Goal: Task Accomplishment & Management: Use online tool/utility

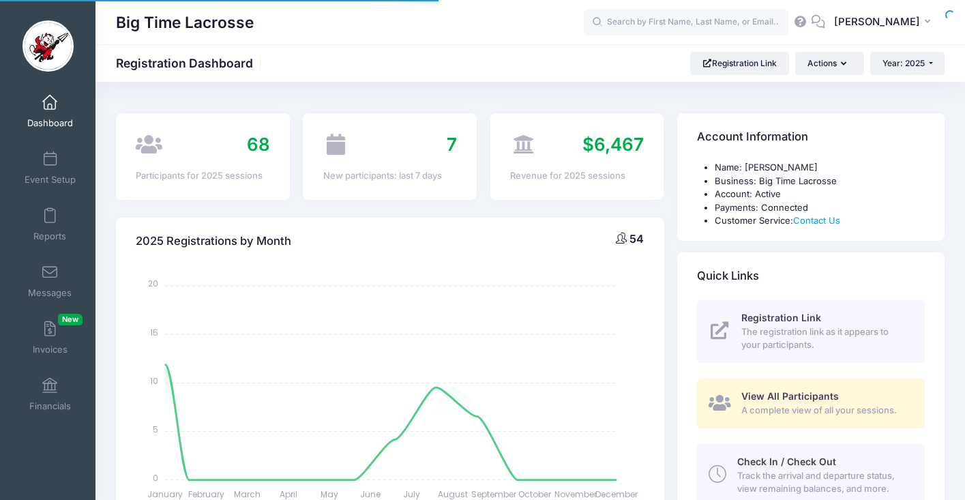
select select
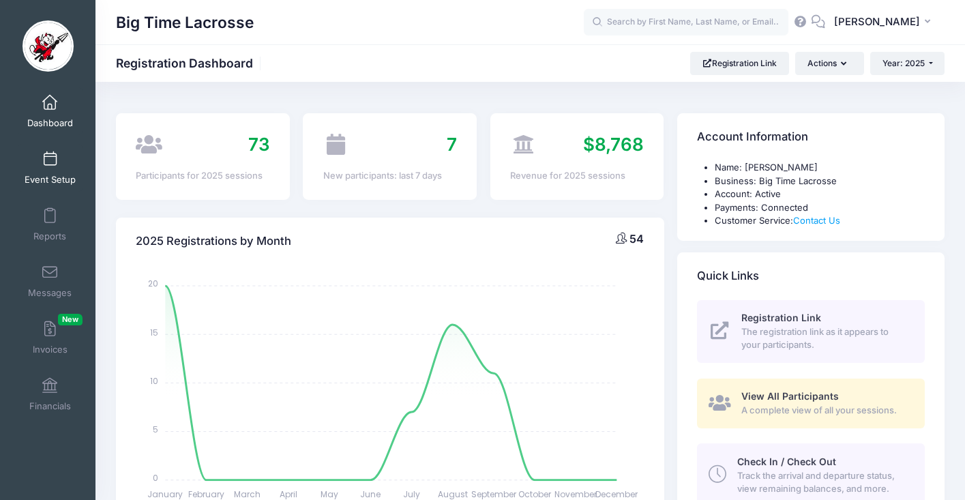
click at [50, 164] on span at bounding box center [50, 159] width 0 height 15
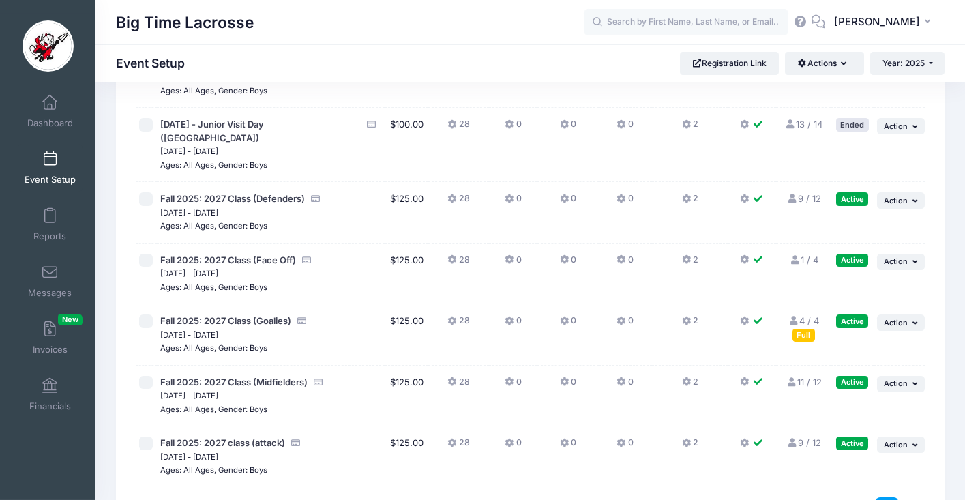
scroll to position [354, 0]
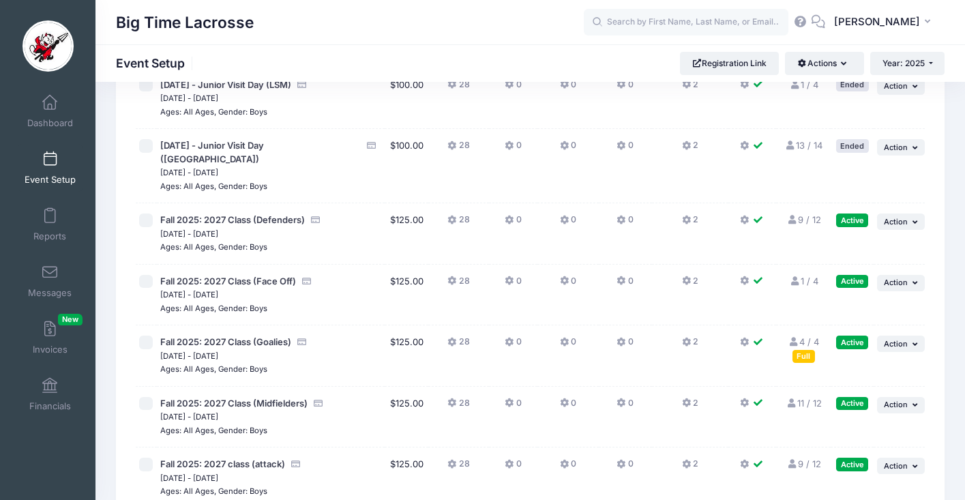
click at [149, 214] on input "checkbox" at bounding box center [146, 221] width 14 height 14
checkbox input "true"
click at [145, 275] on input "checkbox" at bounding box center [146, 282] width 14 height 14
checkbox input "true"
click at [147, 336] on input "checkbox" at bounding box center [146, 343] width 14 height 14
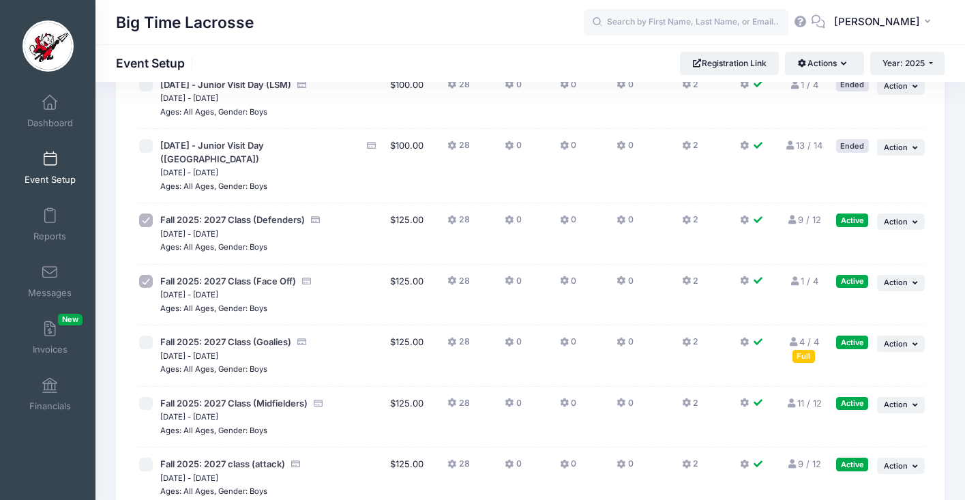
checkbox input "true"
click at [151, 397] on div at bounding box center [146, 404] width 14 height 14
click at [149, 397] on input "checkbox" at bounding box center [146, 404] width 14 height 14
checkbox input "true"
click at [145, 458] on input "checkbox" at bounding box center [146, 465] width 14 height 14
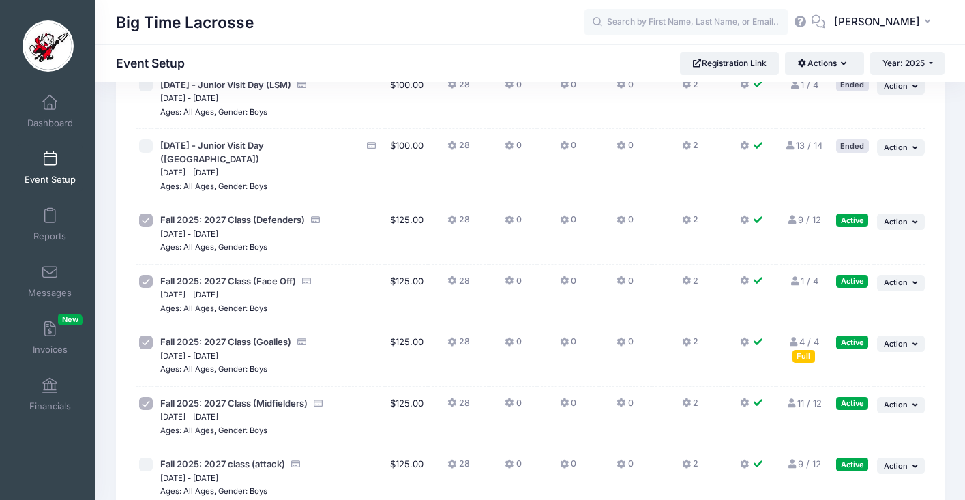
checkbox input "true"
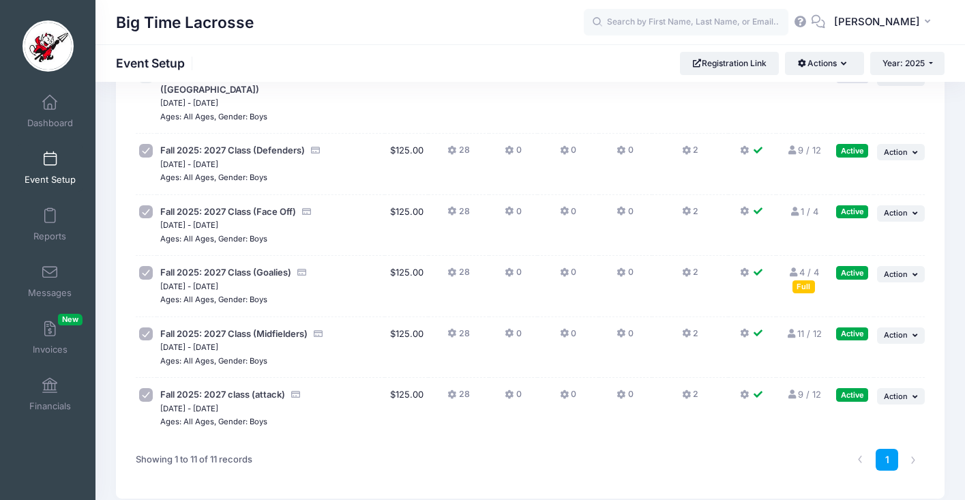
scroll to position [409, 0]
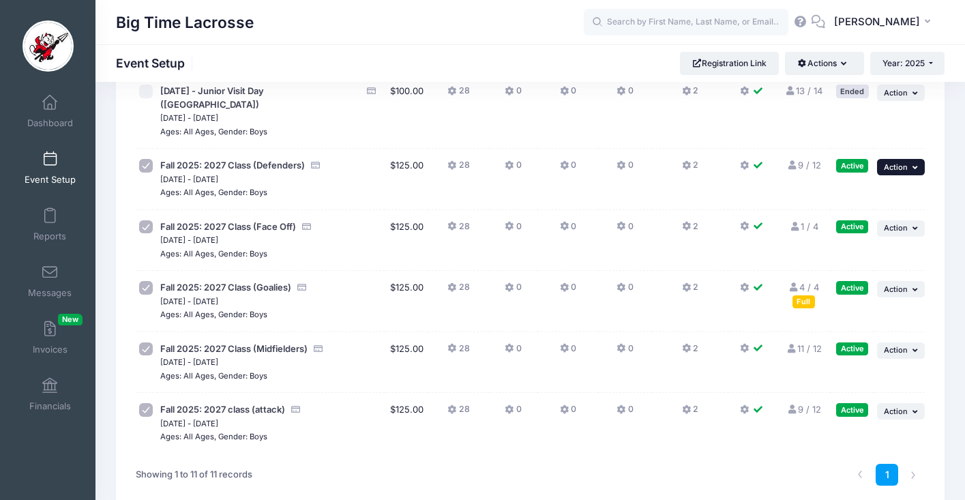
click at [897, 162] on span "Action" at bounding box center [896, 167] width 24 height 10
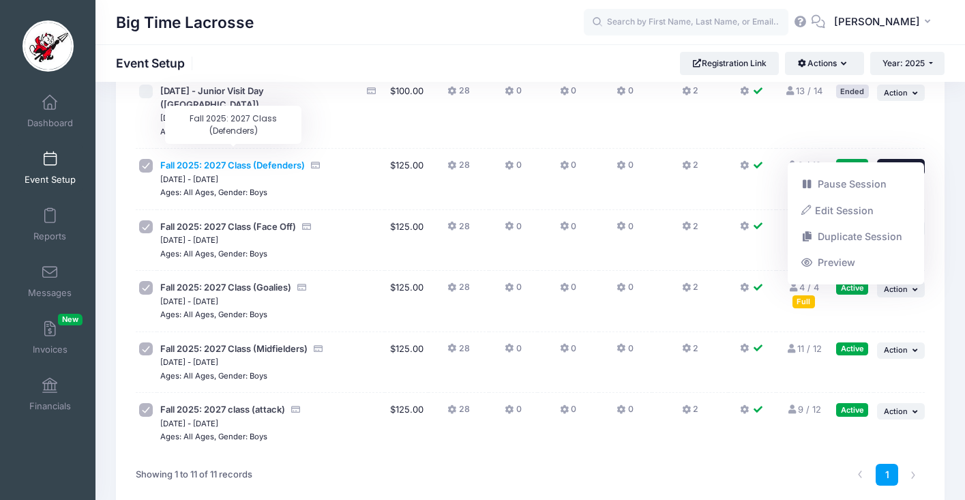
click at [274, 160] on span "Fall 2025: 2027 Class (Defenders)" at bounding box center [232, 165] width 145 height 11
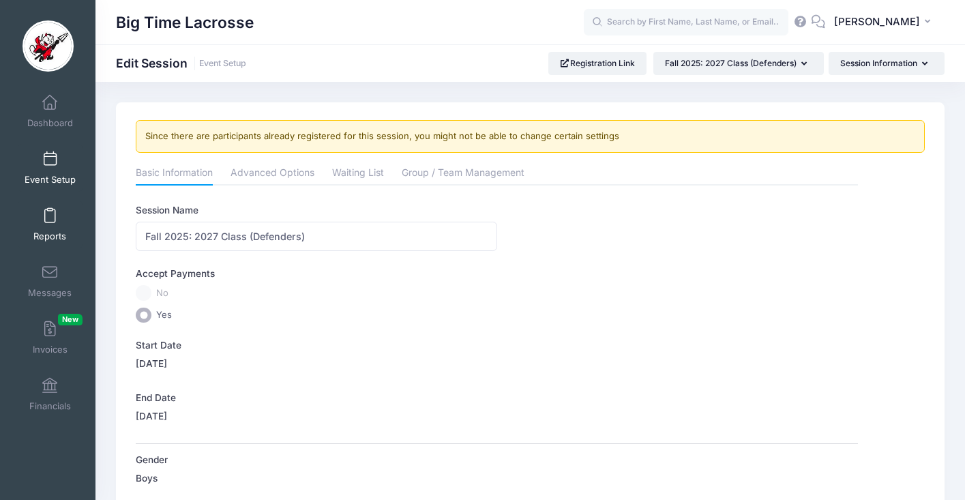
click at [50, 213] on span at bounding box center [50, 216] width 0 height 15
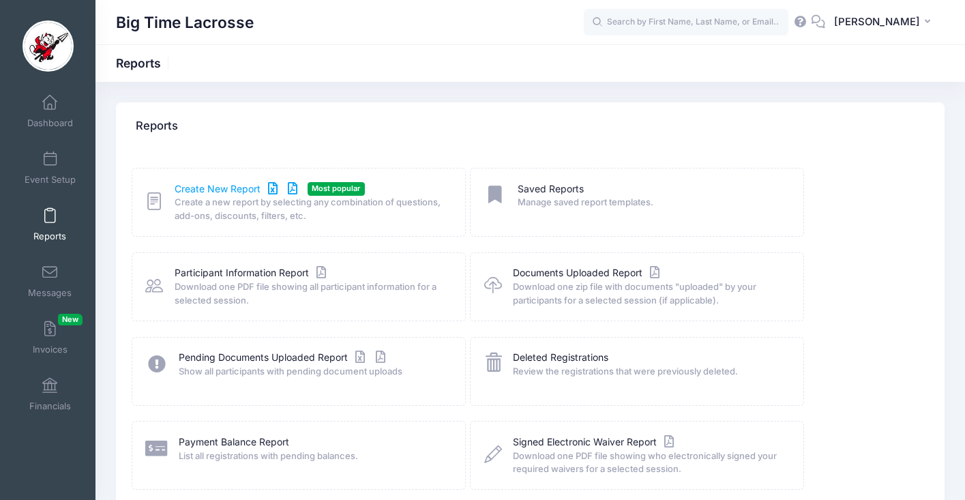
click at [250, 190] on link "Create New Report" at bounding box center [238, 189] width 127 height 14
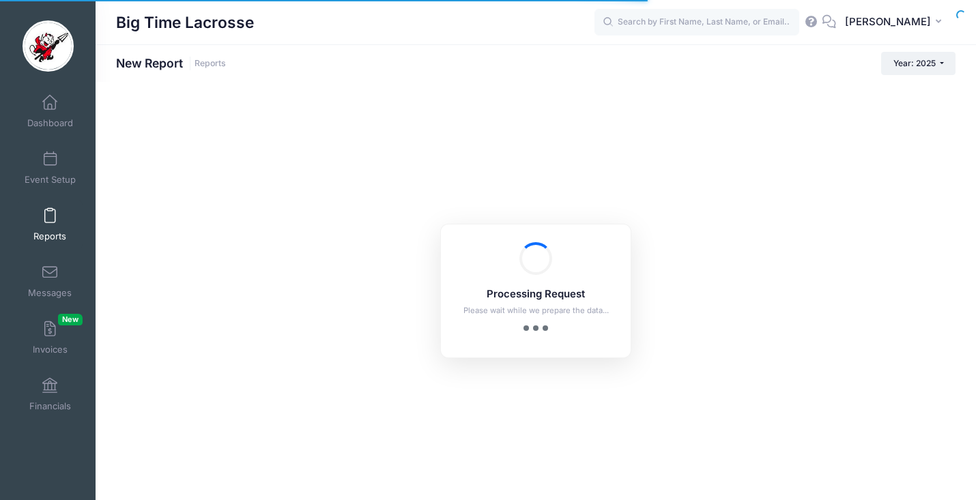
checkbox input "true"
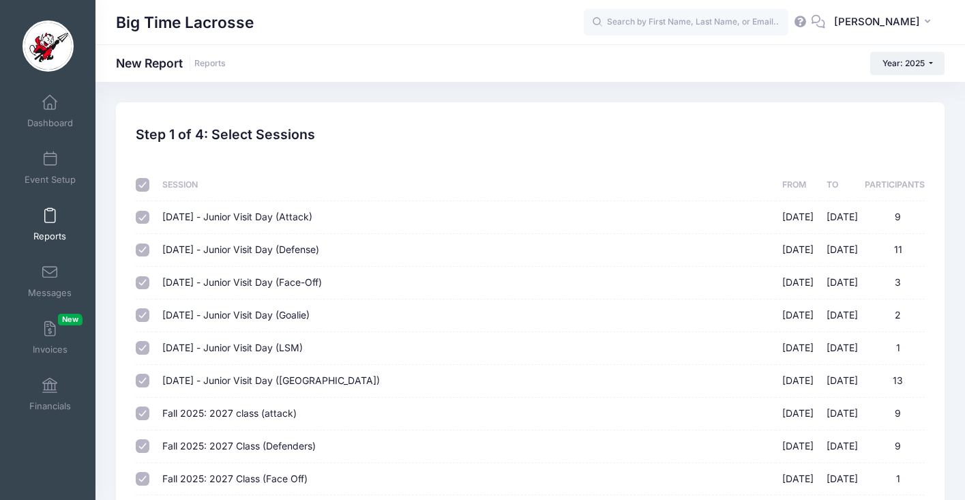
click at [147, 184] on input "checkbox" at bounding box center [143, 185] width 14 height 14
checkbox input "false"
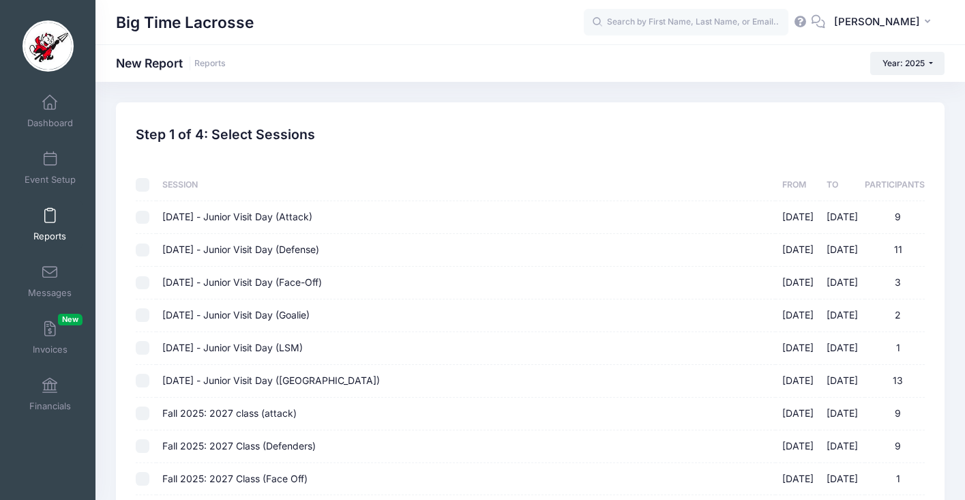
checkbox input "false"
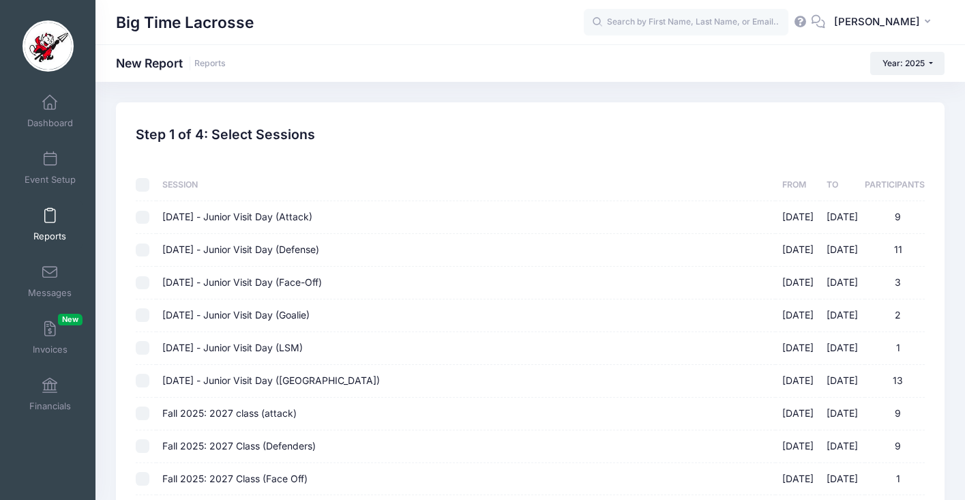
checkbox input "false"
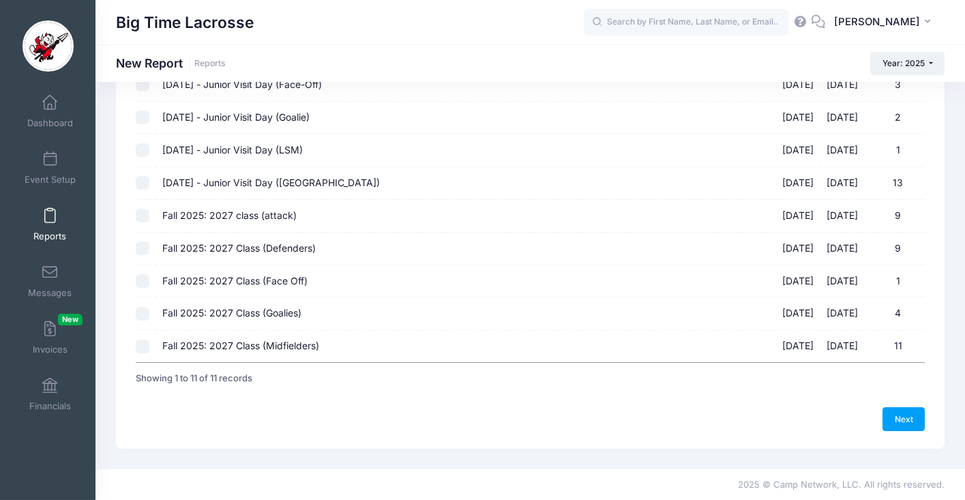
scroll to position [199, 0]
click at [143, 214] on input "Fall 2025: 2027 class (attack) 10/05/2025 - 10/05/2025 9" at bounding box center [143, 216] width 14 height 14
checkbox input "true"
click at [141, 247] on input "Fall 2025: 2027 Class (Defenders) [DATE] - [DATE] 9" at bounding box center [143, 248] width 14 height 14
checkbox input "true"
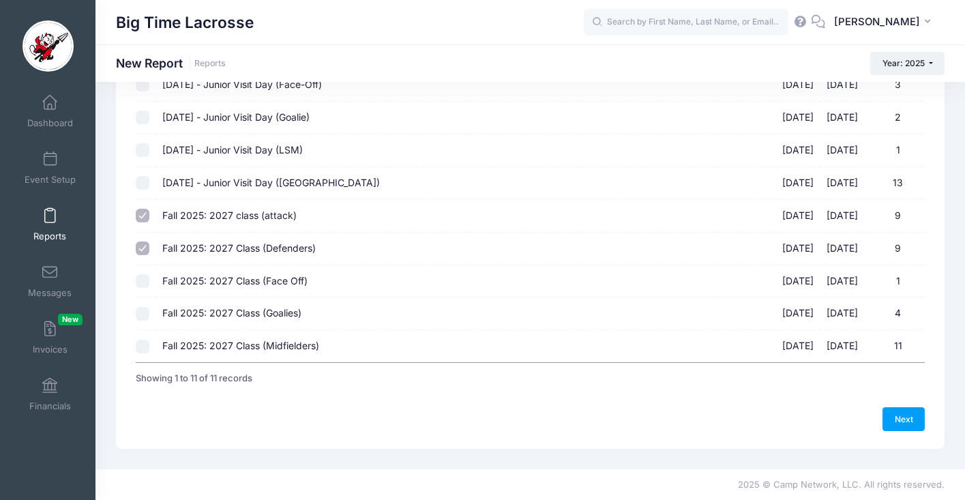
drag, startPoint x: 142, startPoint y: 276, endPoint x: 141, endPoint y: 284, distance: 8.2
click at [142, 276] on input "Fall 2025: 2027 Class (Face Off) [DATE] - [DATE] 1" at bounding box center [143, 281] width 14 height 14
checkbox input "true"
click at [142, 310] on input "Fall 2025: 2027 Class (Goalies) [DATE] - [DATE] 4" at bounding box center [143, 314] width 14 height 14
checkbox input "true"
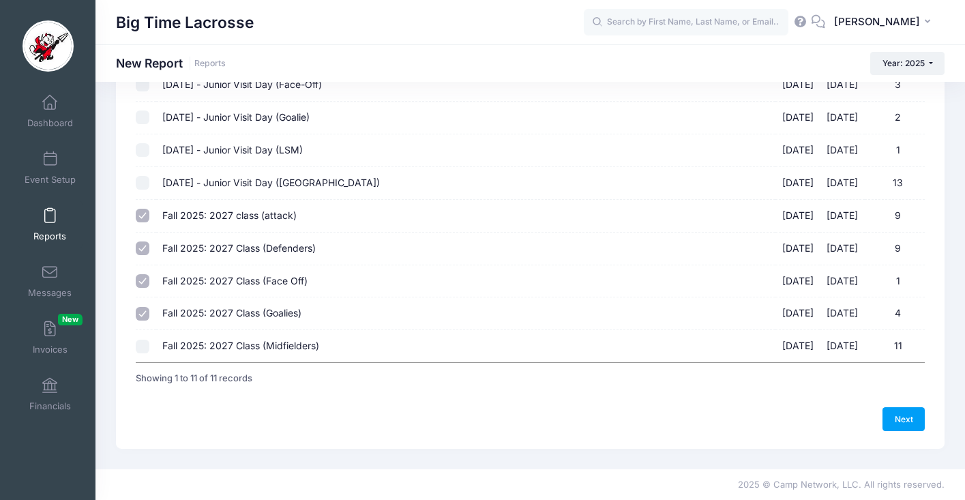
click at [147, 344] on input "Fall 2025: 2027 Class (Midfielders) [DATE] - [DATE] 11" at bounding box center [143, 347] width 14 height 14
checkbox input "true"
click at [905, 419] on link "Next" at bounding box center [904, 418] width 42 height 23
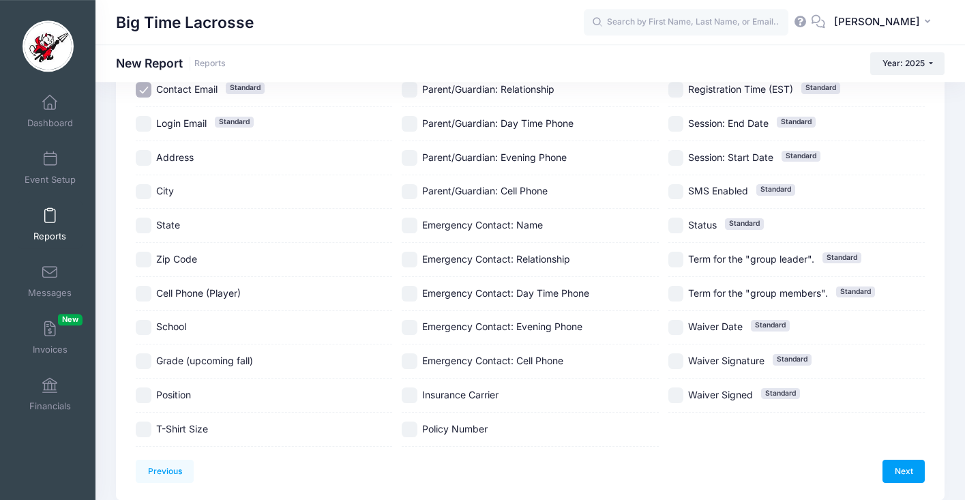
scroll to position [308, 0]
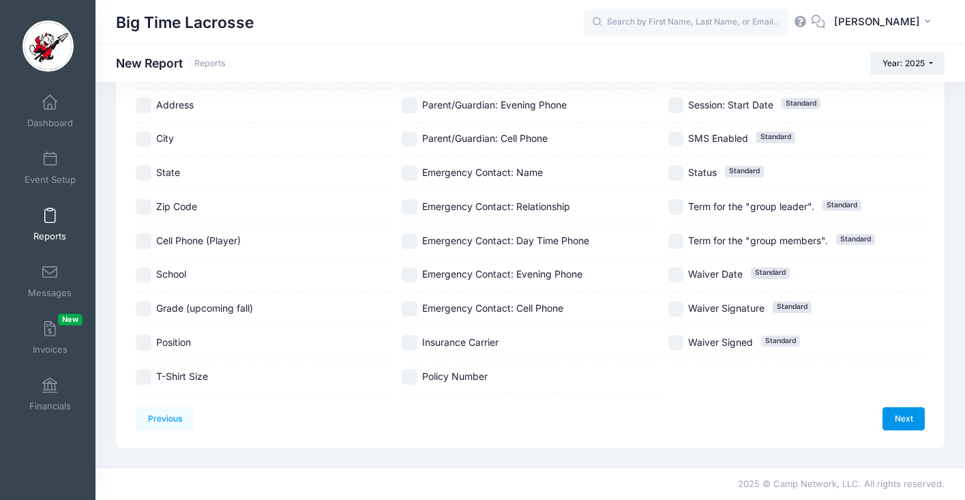
click at [894, 415] on link "Next" at bounding box center [904, 418] width 42 height 23
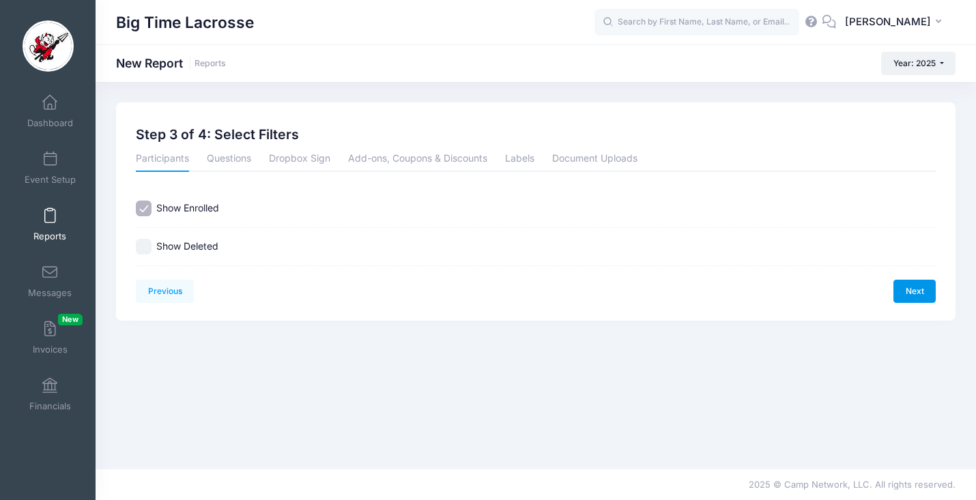
click at [932, 290] on link "Next" at bounding box center [914, 291] width 42 height 23
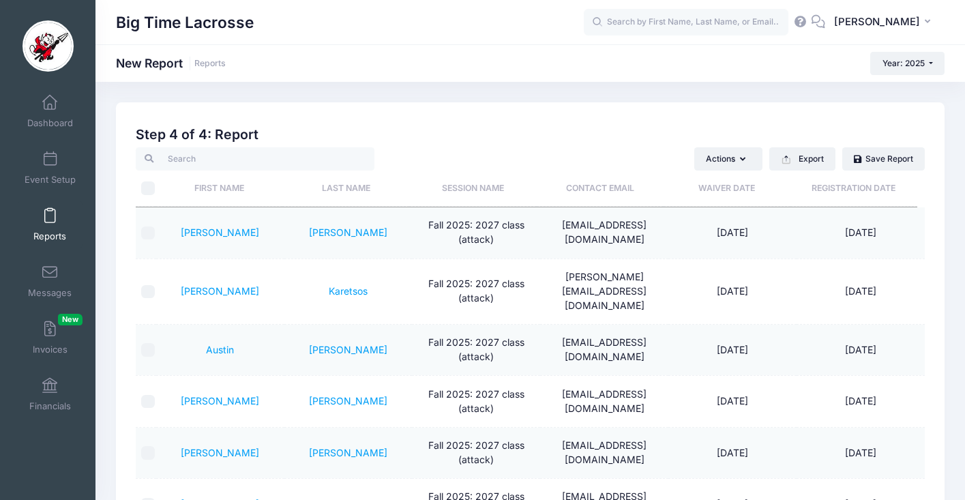
click at [345, 191] on th "Last Name" at bounding box center [345, 189] width 127 height 36
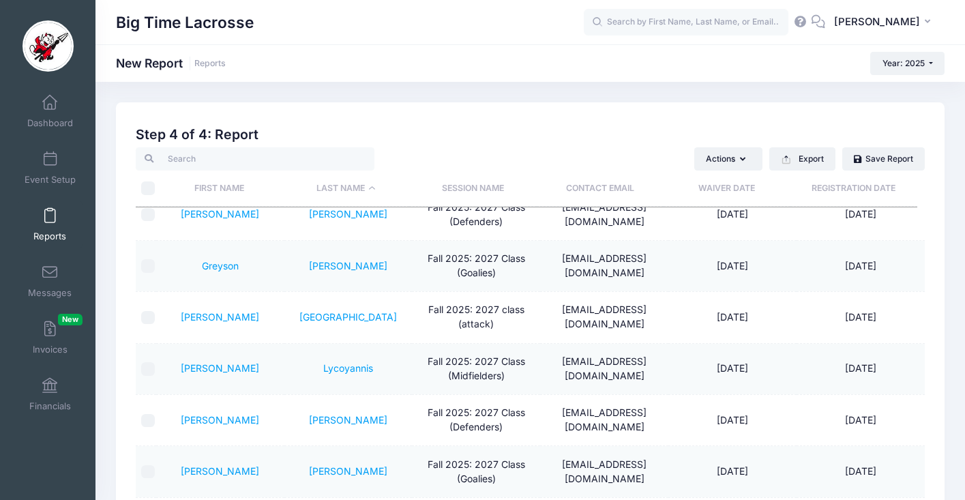
scroll to position [1261, 0]
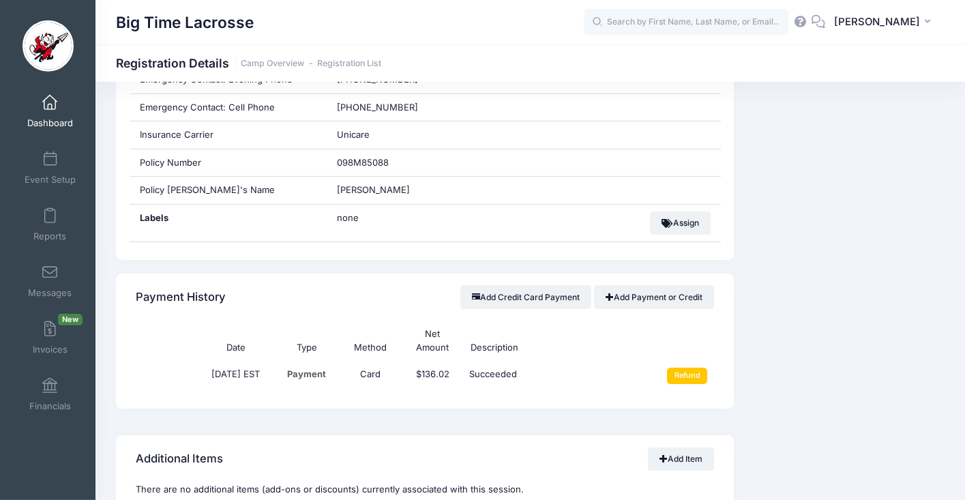
scroll to position [971, 0]
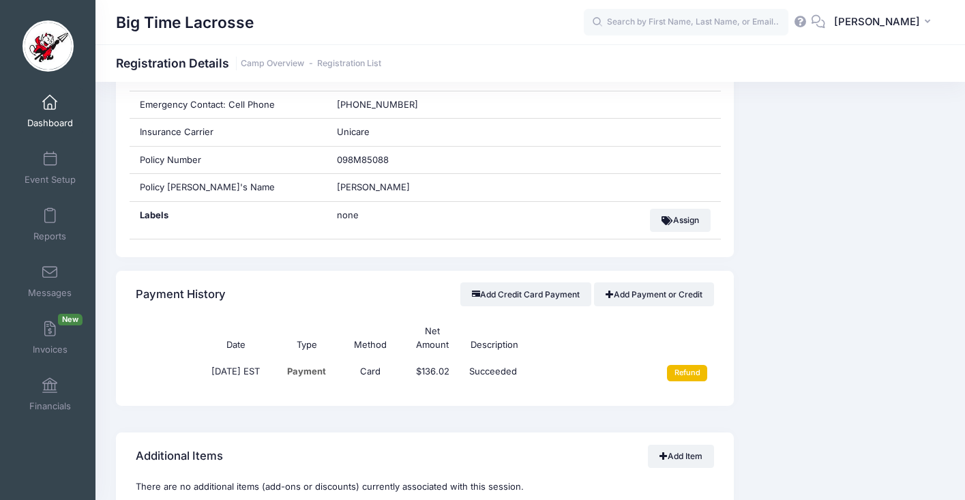
click at [695, 379] on input "Refund" at bounding box center [687, 373] width 40 height 16
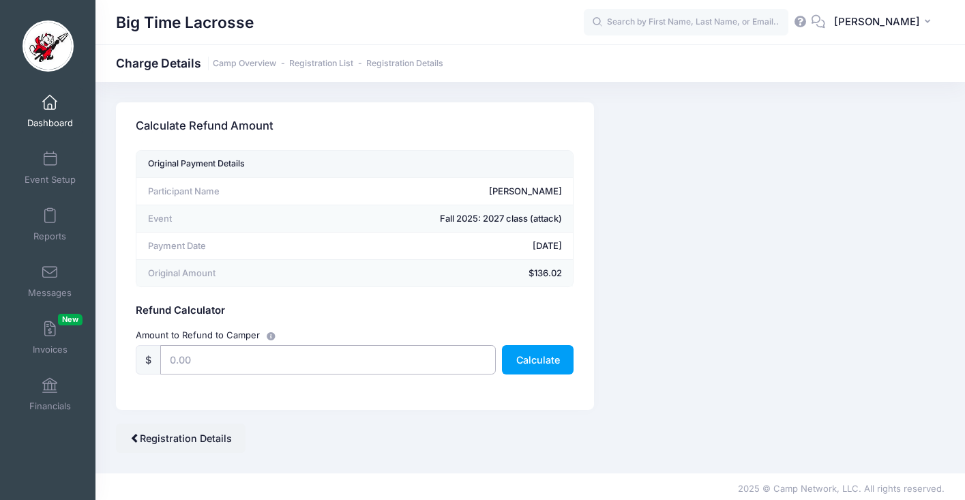
click at [383, 353] on input "text" at bounding box center [327, 359] width 335 height 29
type input "136.02"
click at [532, 357] on button "Calculate" at bounding box center [538, 359] width 72 height 29
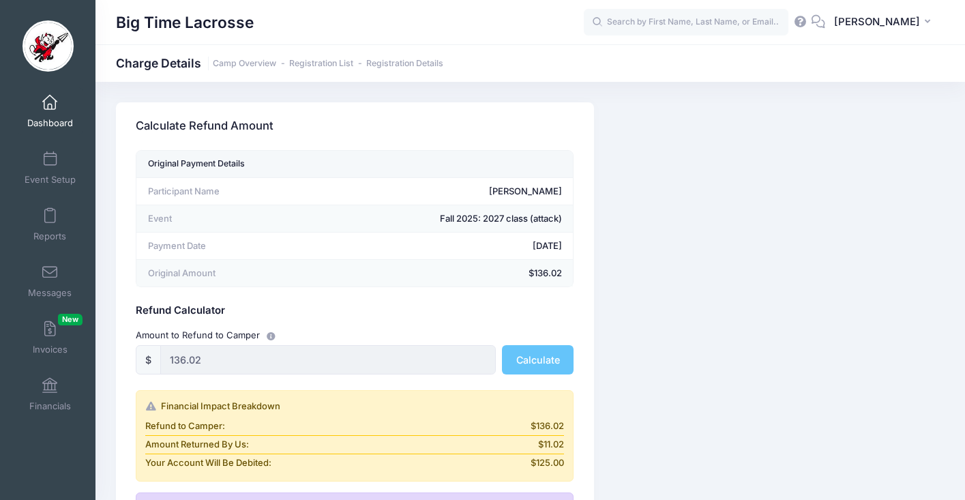
scroll to position [229, 0]
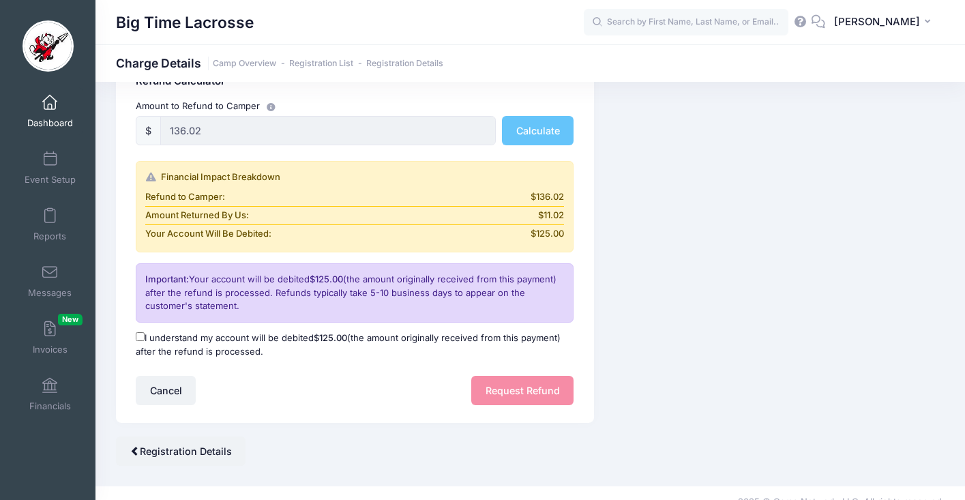
click at [142, 336] on input "I understand my account will be debited $125.00 (the amount originally received…" at bounding box center [140, 336] width 9 height 9
checkbox input "true"
click at [508, 396] on button "Request Refund" at bounding box center [522, 390] width 102 height 29
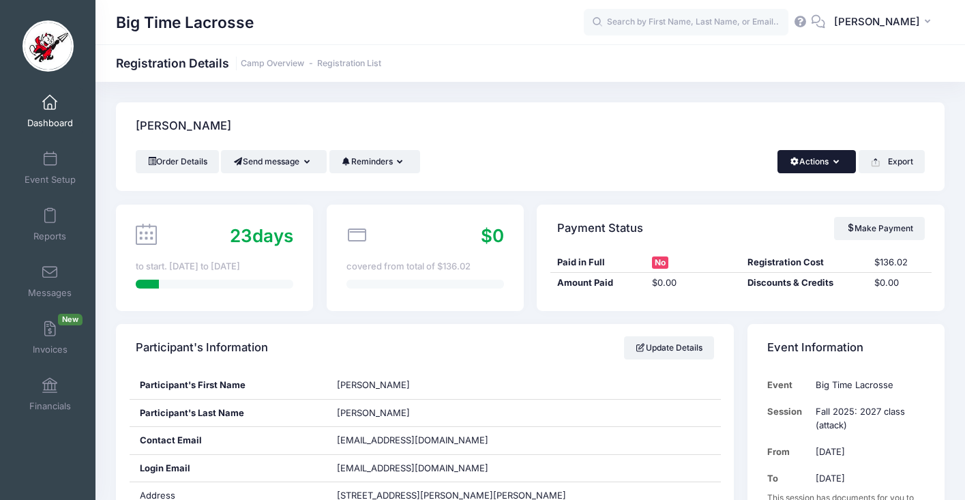
click at [835, 162] on icon "button" at bounding box center [839, 162] width 11 height 0
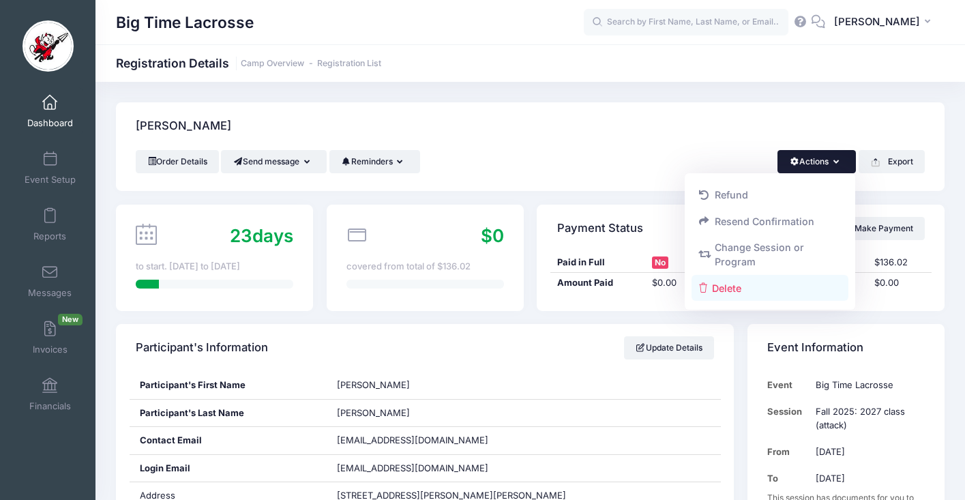
click at [724, 287] on link "Delete" at bounding box center [771, 288] width 158 height 26
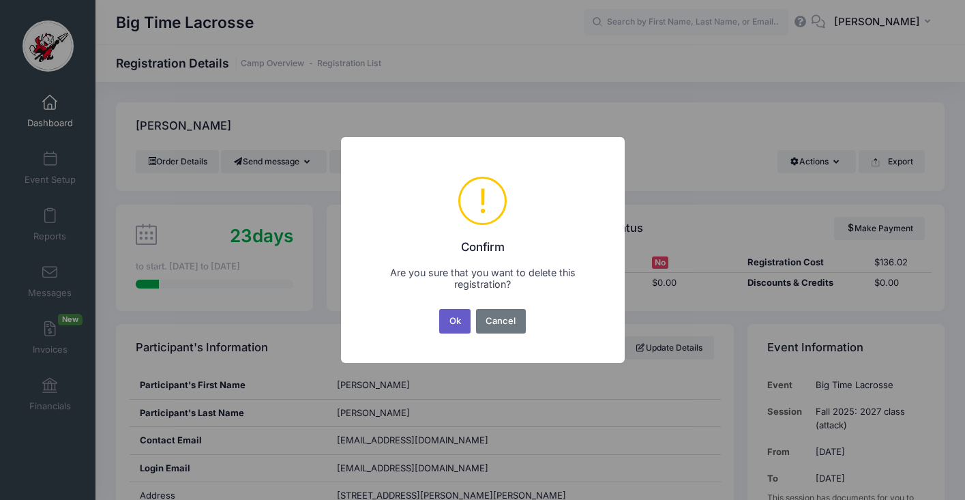
click at [458, 320] on button "Ok" at bounding box center [454, 321] width 31 height 25
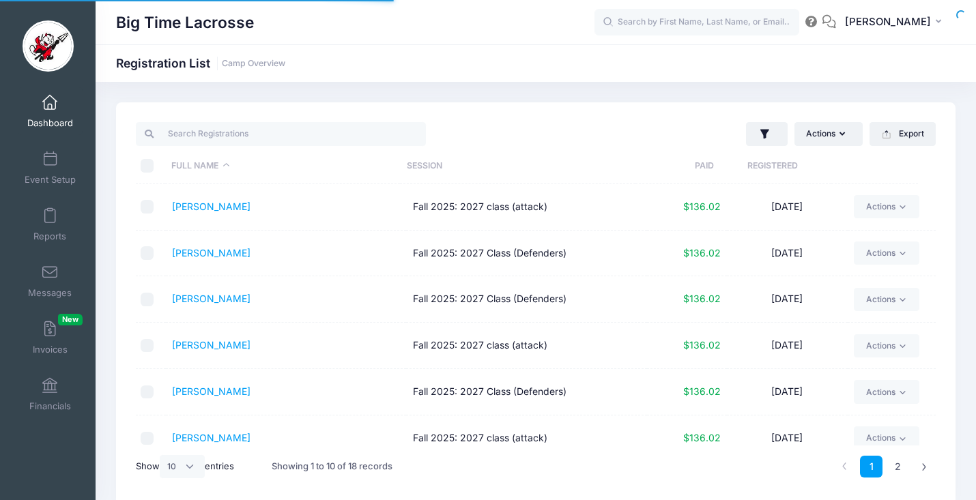
select select "10"
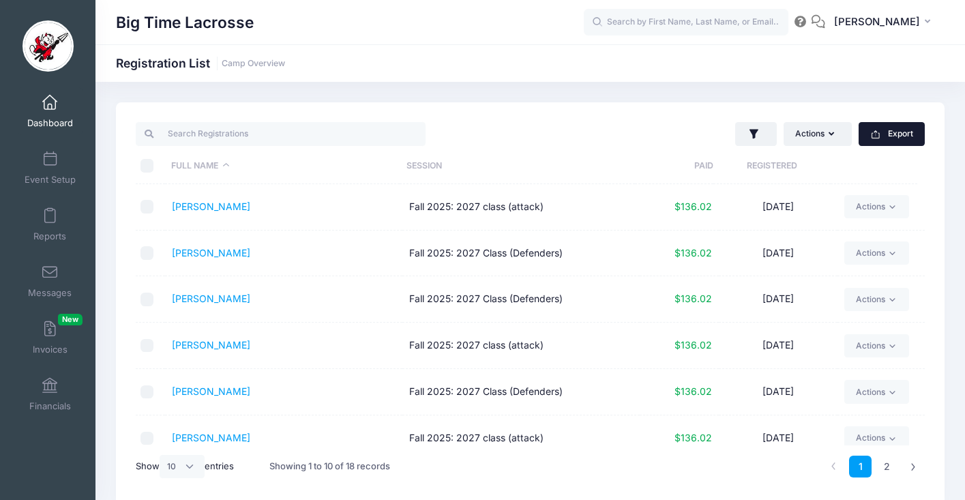
click at [882, 139] on button "Export" at bounding box center [892, 133] width 66 height 23
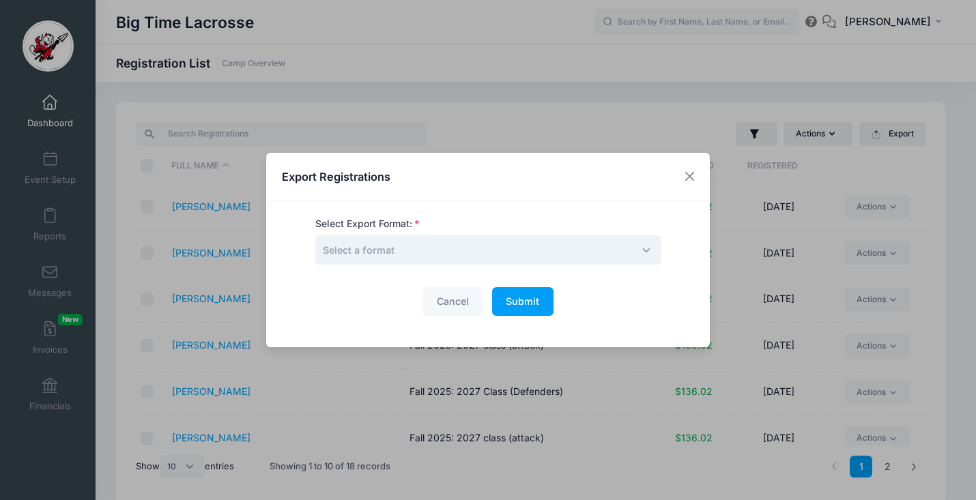
click at [550, 259] on span "Select a format" at bounding box center [488, 249] width 346 height 29
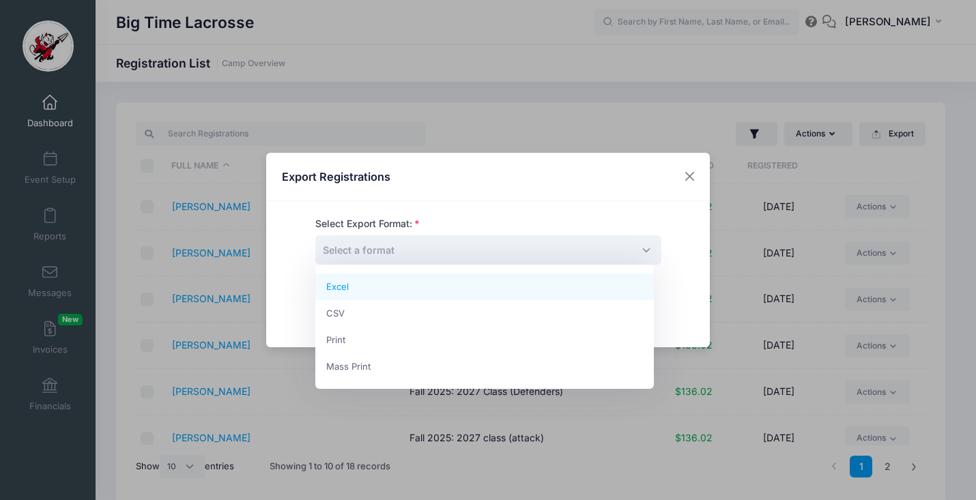
select select "excel"
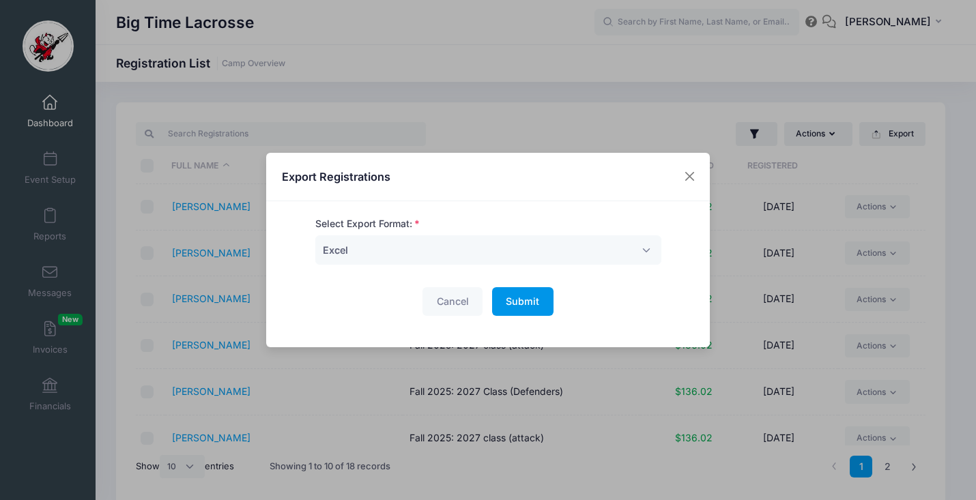
click at [527, 297] on span "Submit" at bounding box center [521, 301] width 33 height 12
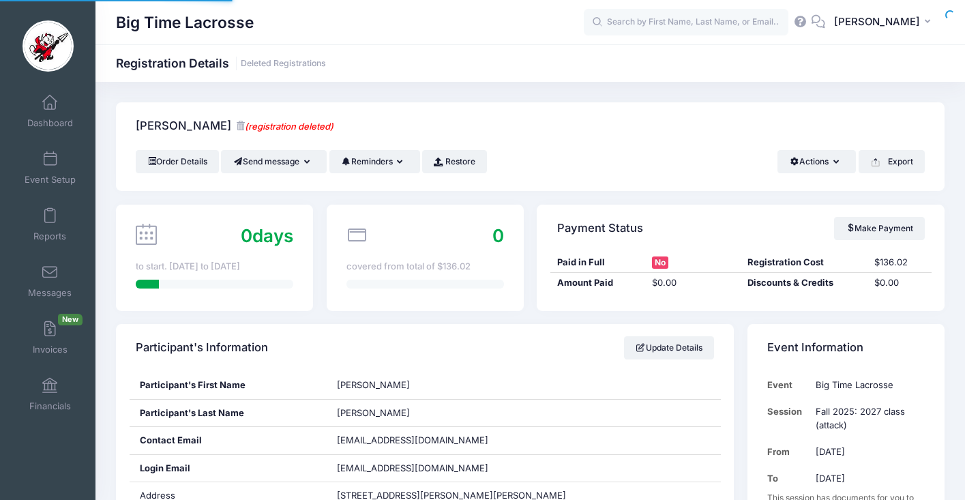
scroll to position [971, 0]
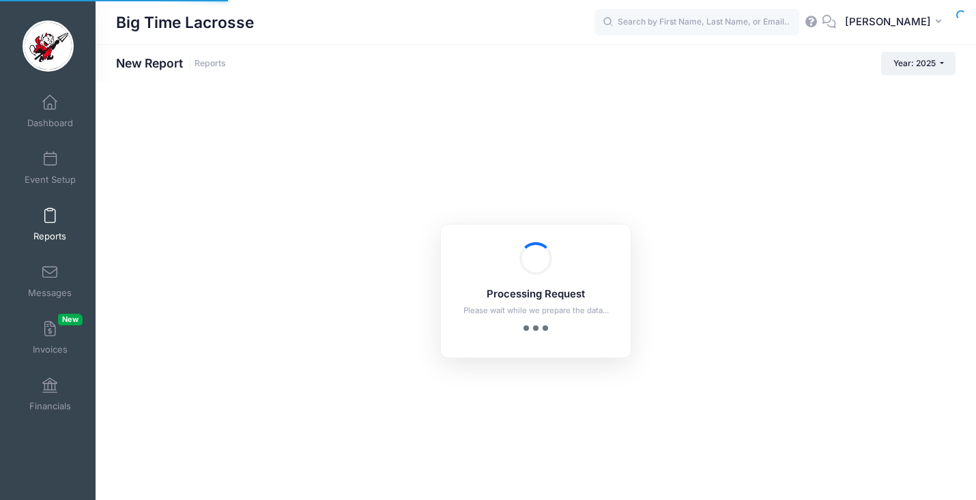
checkbox input "true"
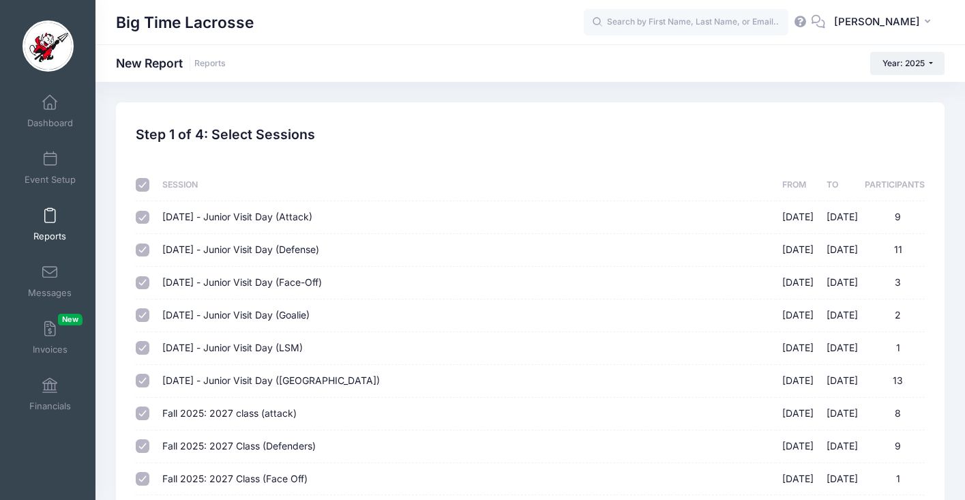
click at [143, 179] on input "checkbox" at bounding box center [143, 185] width 14 height 14
checkbox input "false"
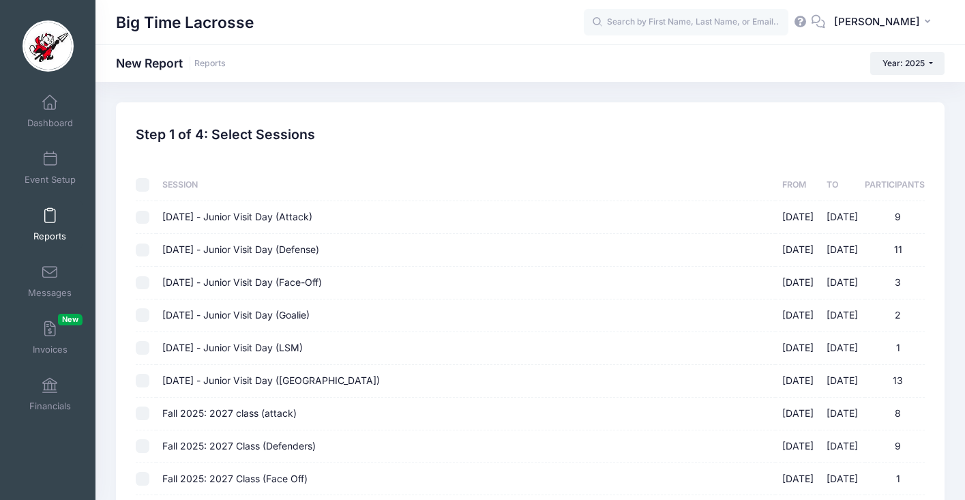
checkbox input "false"
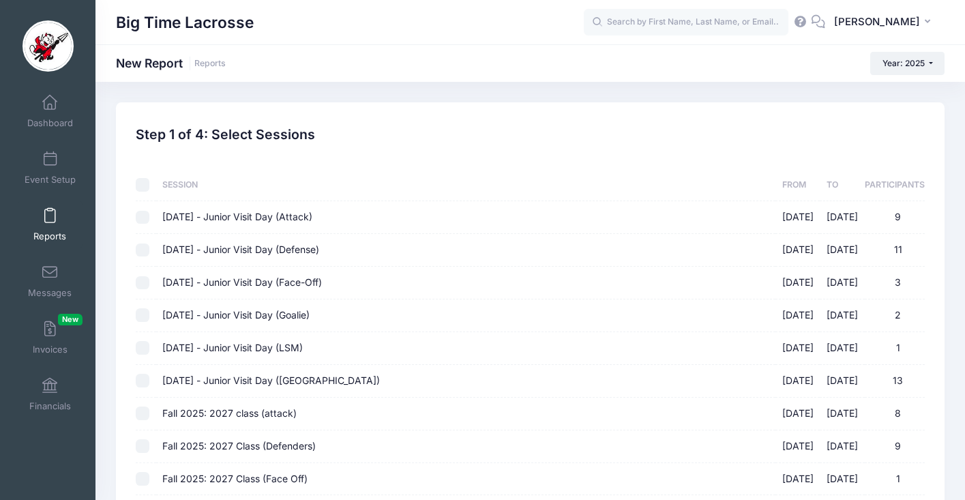
checkbox input "false"
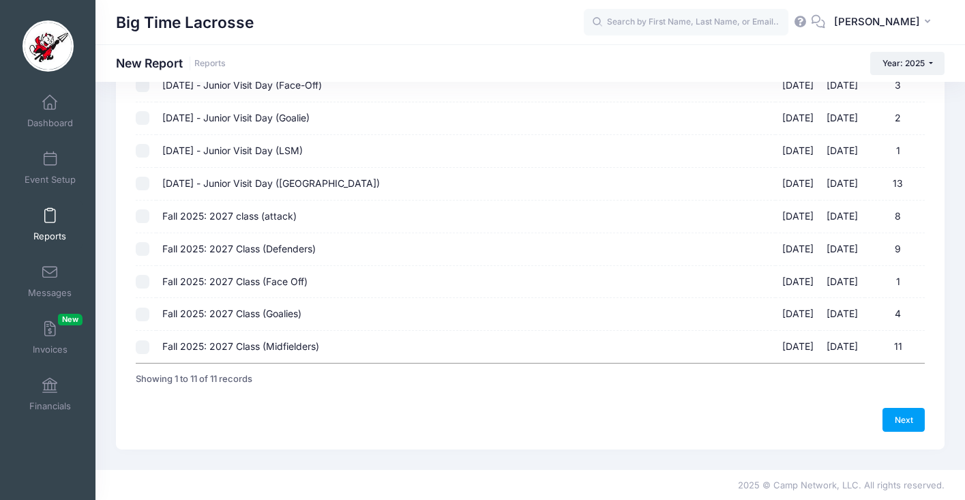
scroll to position [199, 0]
click at [144, 215] on input "Fall 2025: 2027 class (attack) [DATE] - [DATE] 8" at bounding box center [143, 216] width 14 height 14
checkbox input "true"
click at [143, 248] on input "Fall 2025: 2027 Class (Defenders) [DATE] - [DATE] 9" at bounding box center [143, 248] width 14 height 14
checkbox input "true"
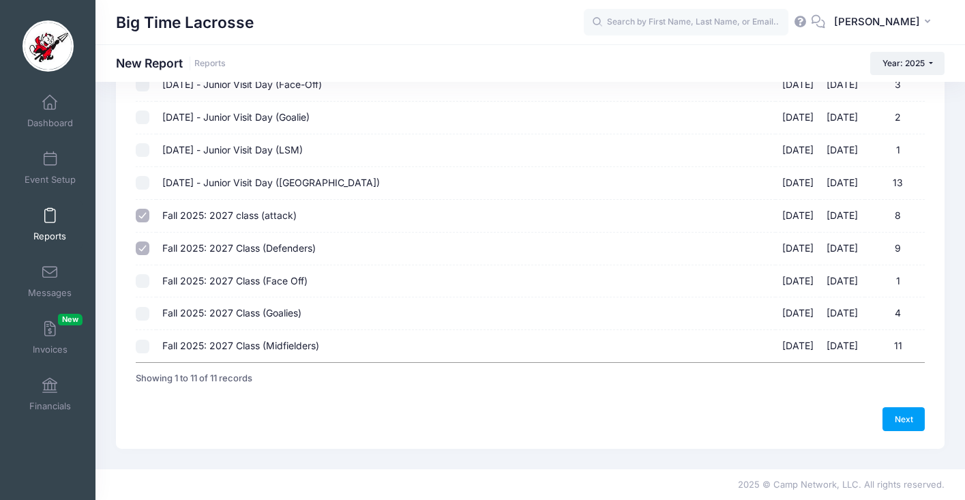
click at [143, 280] on input "Fall 2025: 2027 Class (Face Off) [DATE] - [DATE] 1" at bounding box center [143, 281] width 14 height 14
checkbox input "true"
click at [139, 314] on input "Fall 2025: 2027 Class (Goalies) [DATE] - [DATE] 4" at bounding box center [143, 314] width 14 height 14
checkbox input "true"
click at [146, 347] on input "Fall 2025: 2027 Class (Midfielders) [DATE] - [DATE] 11" at bounding box center [143, 347] width 14 height 14
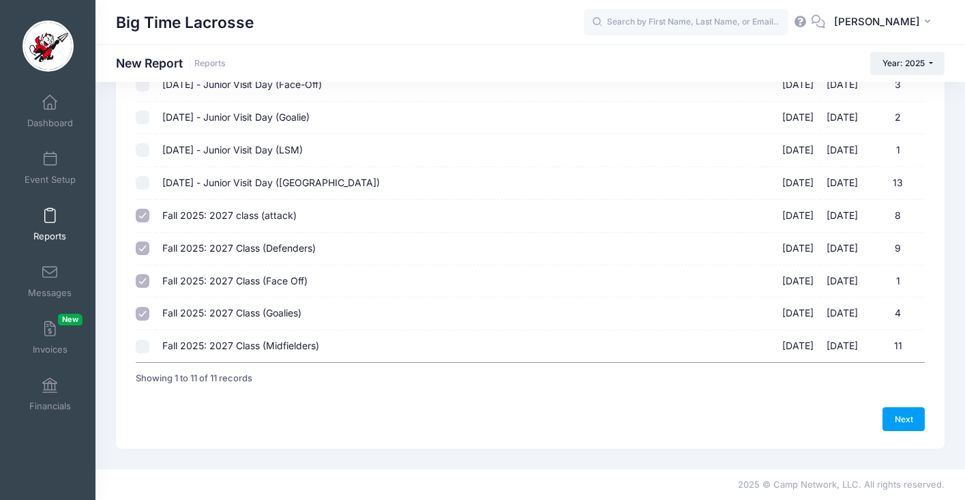
checkbox input "true"
click at [897, 416] on link "Next" at bounding box center [904, 418] width 42 height 23
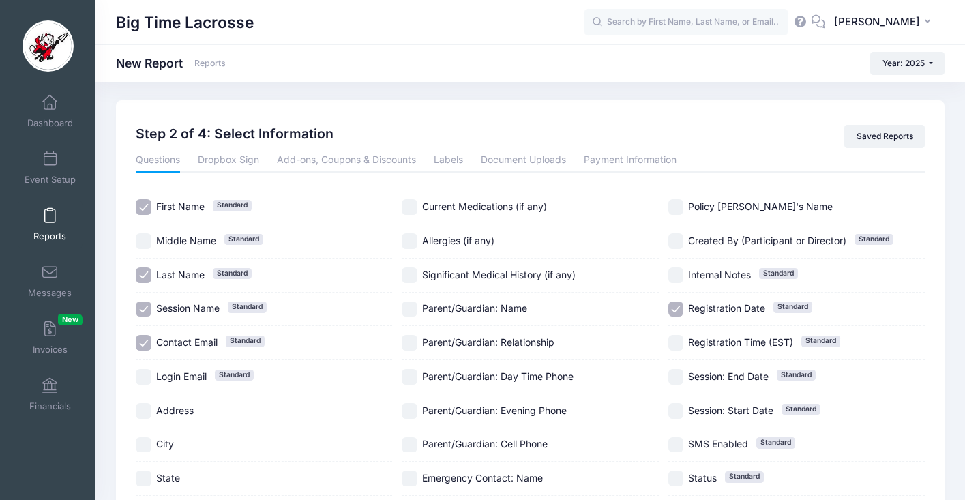
scroll to position [0, 0]
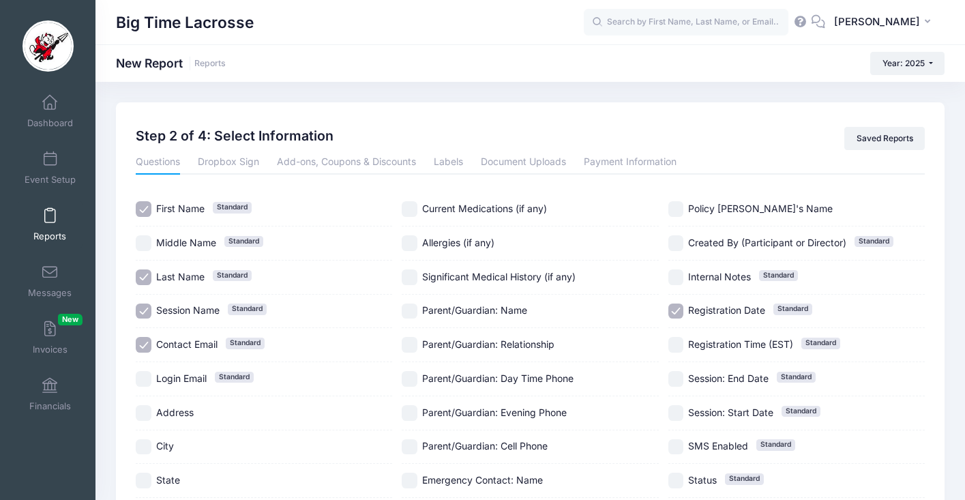
click at [140, 306] on input "Session Name Standard" at bounding box center [144, 312] width 16 height 16
checkbox input "false"
click at [141, 341] on input "Contact Email Standard" at bounding box center [144, 345] width 16 height 16
checkbox input "false"
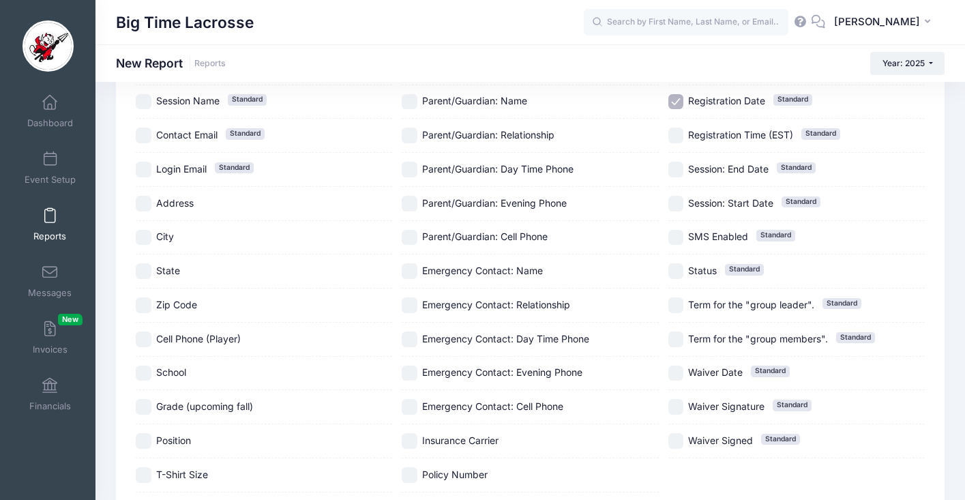
scroll to position [308, 0]
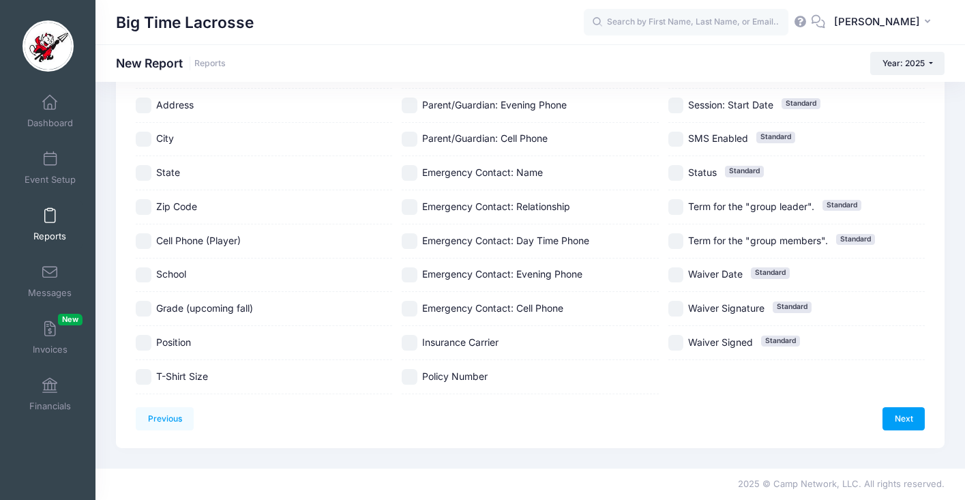
click at [143, 272] on input "School" at bounding box center [144, 275] width 16 height 16
checkbox input "true"
click at [146, 339] on input "Position" at bounding box center [144, 343] width 16 height 16
checkbox input "true"
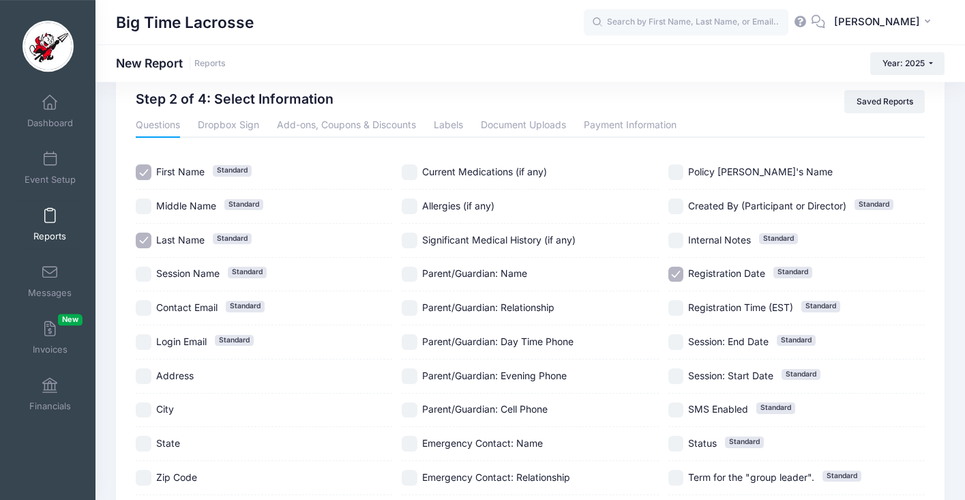
scroll to position [2, 0]
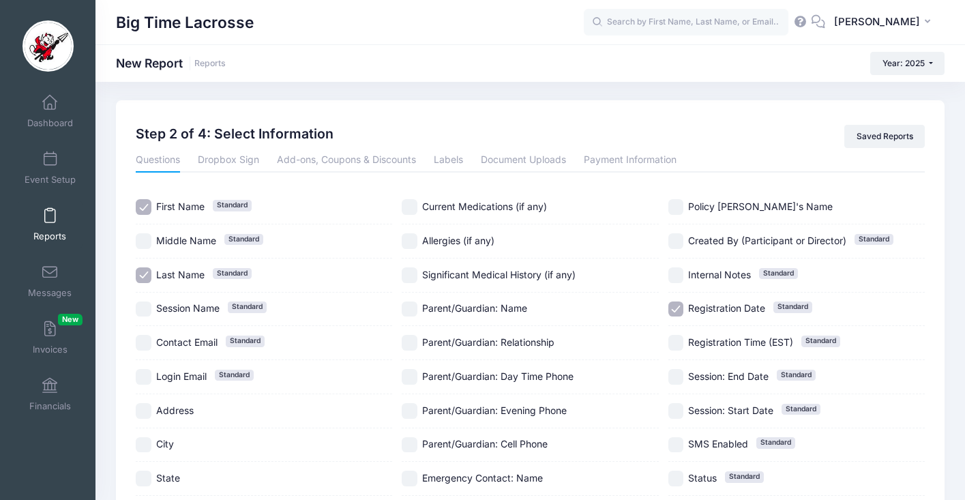
click at [681, 306] on input "Registration Date Standard" at bounding box center [677, 310] width 16 height 16
checkbox input "false"
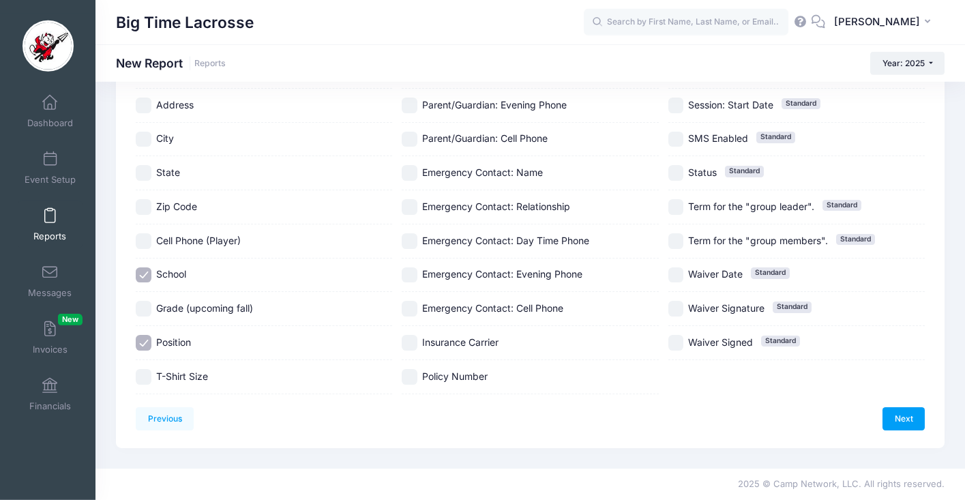
scroll to position [308, 0]
click at [900, 423] on link "Next" at bounding box center [904, 418] width 42 height 23
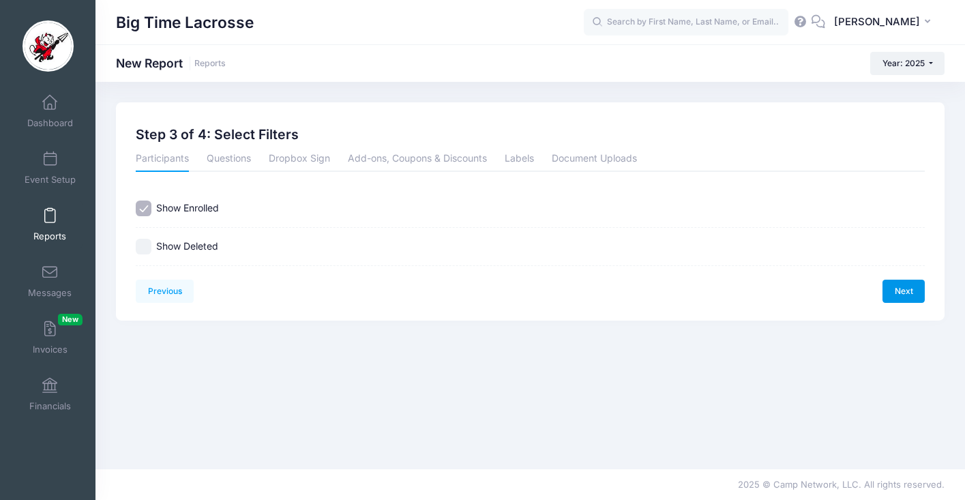
scroll to position [0, 0]
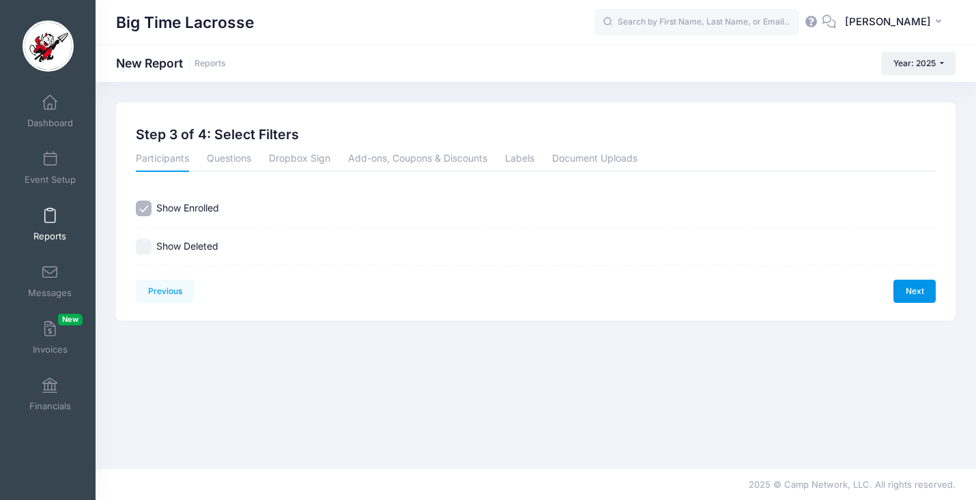
click at [910, 291] on link "Next" at bounding box center [914, 291] width 42 height 23
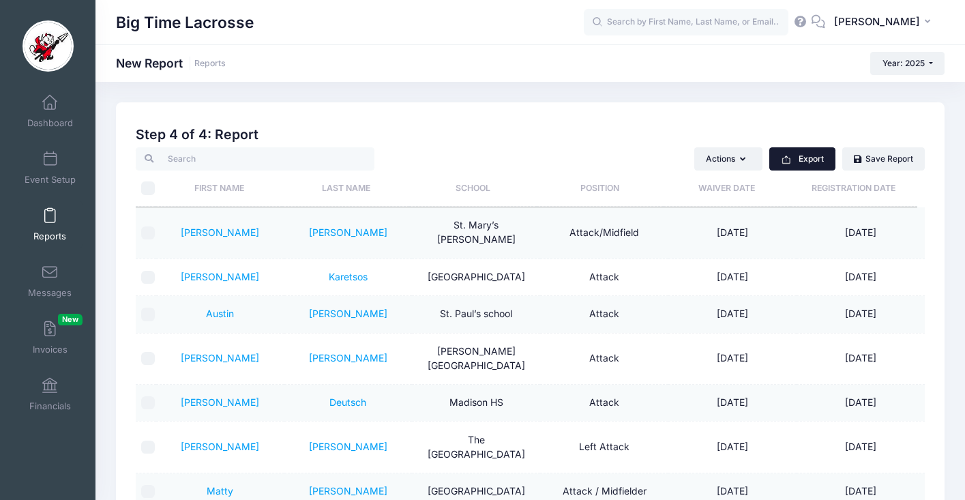
click at [813, 163] on button "Export" at bounding box center [802, 158] width 66 height 23
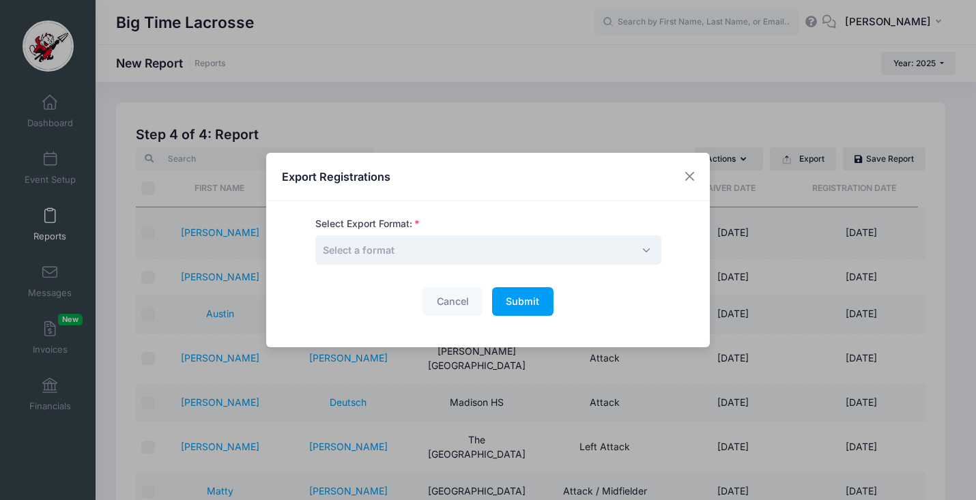
click at [530, 254] on span "Select a format" at bounding box center [488, 249] width 346 height 29
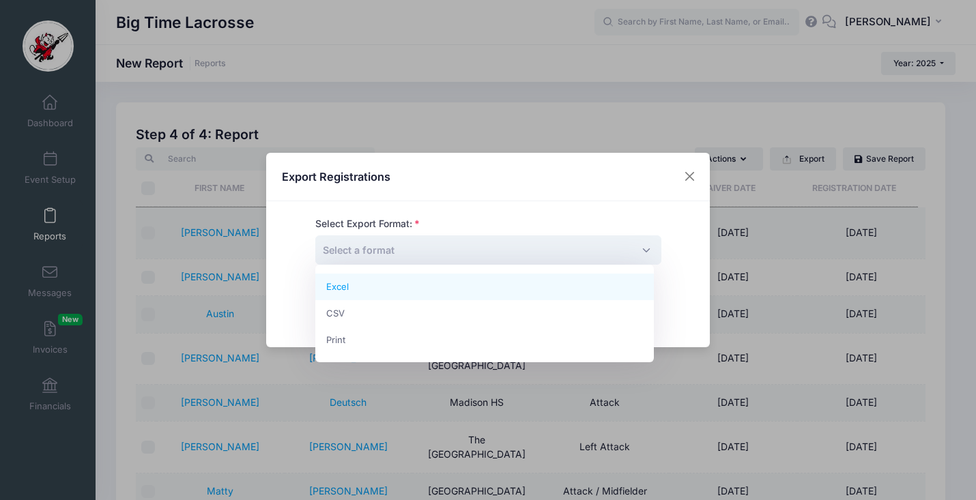
select select "excel"
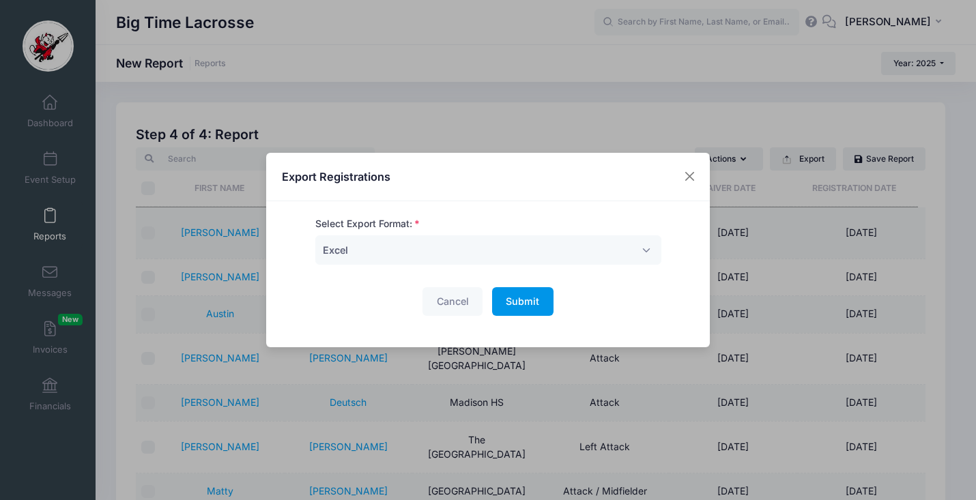
click at [500, 297] on button "Submit Please wait..." at bounding box center [522, 301] width 61 height 29
